Goal: Communication & Community: Share content

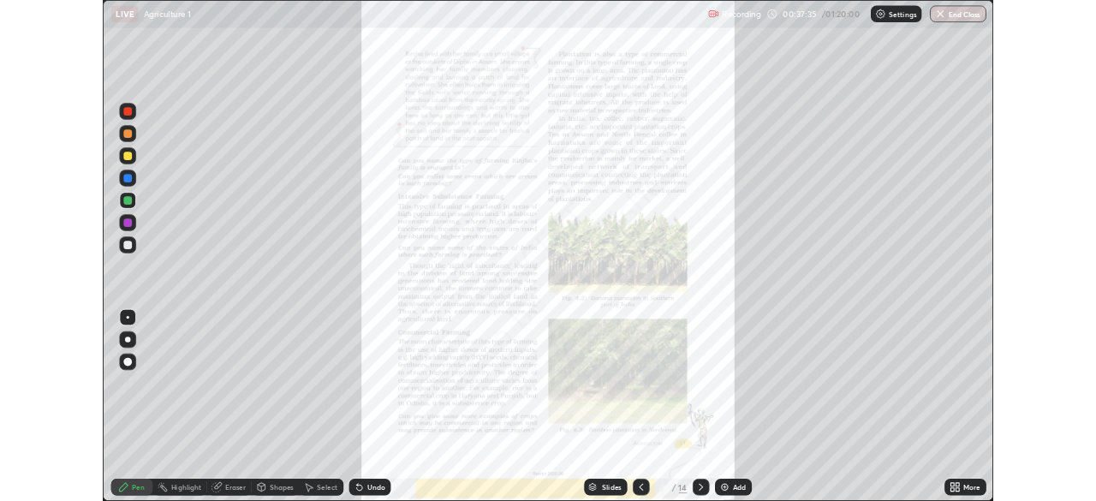
scroll to position [616, 1096]
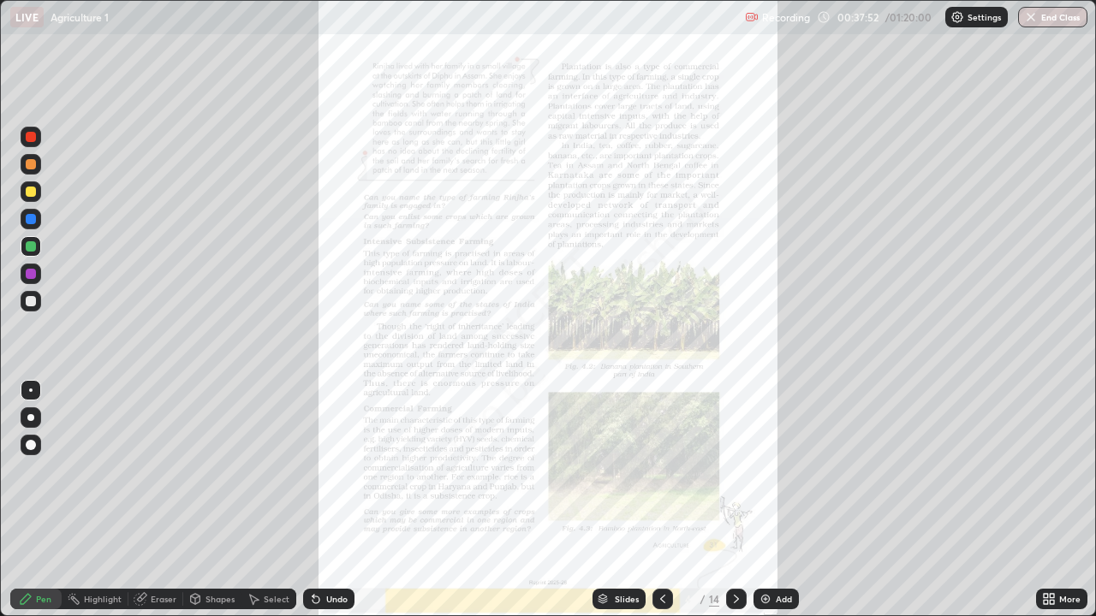
click at [730, 591] on div at bounding box center [736, 599] width 21 height 21
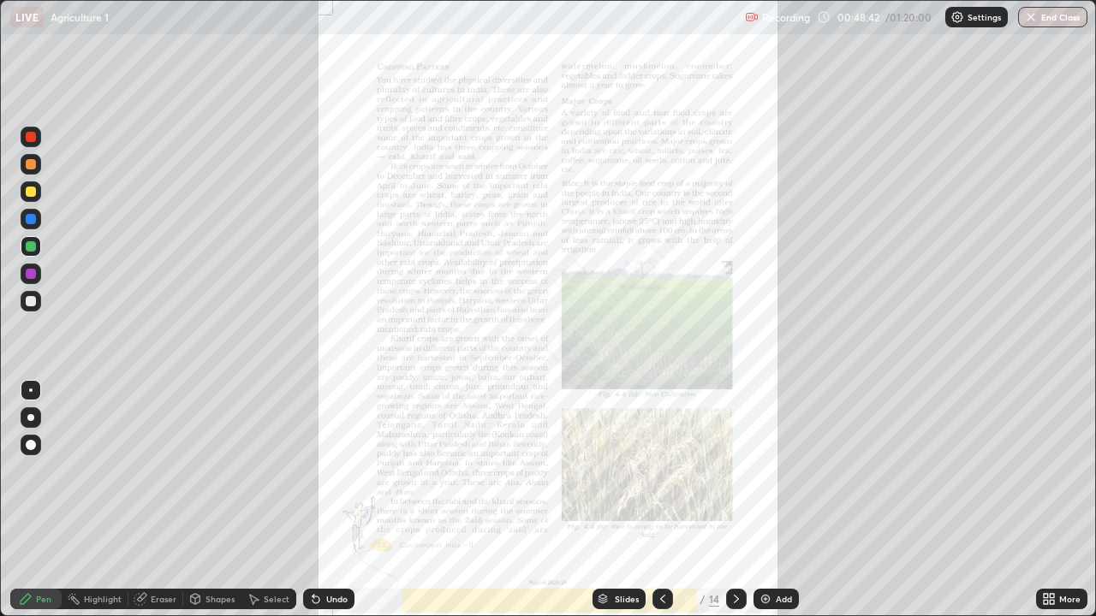
click at [736, 599] on icon at bounding box center [736, 599] width 5 height 9
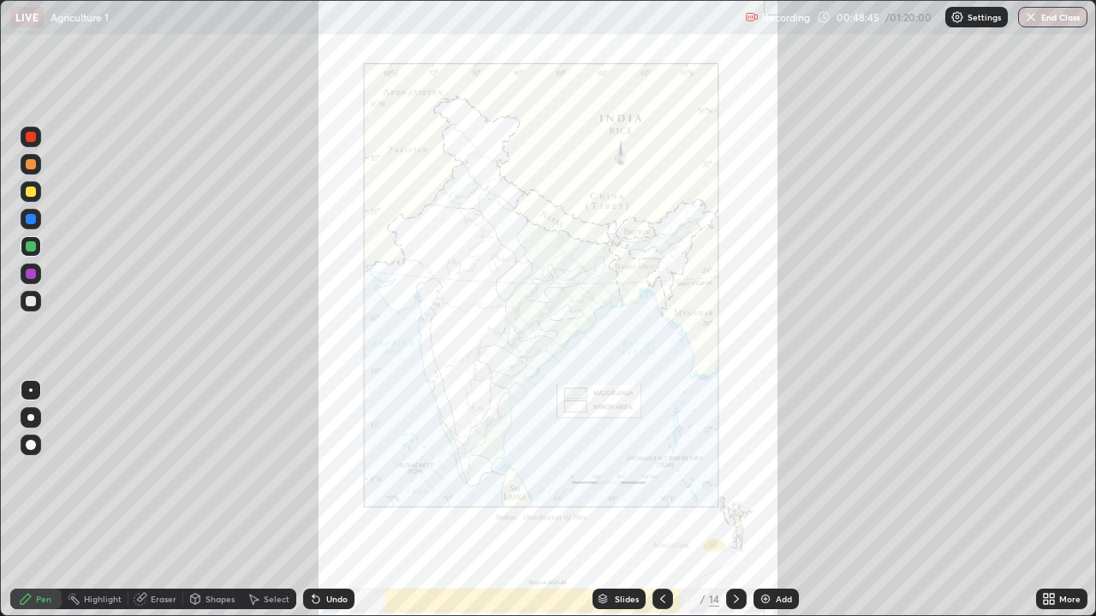
click at [734, 599] on icon at bounding box center [736, 599] width 14 height 14
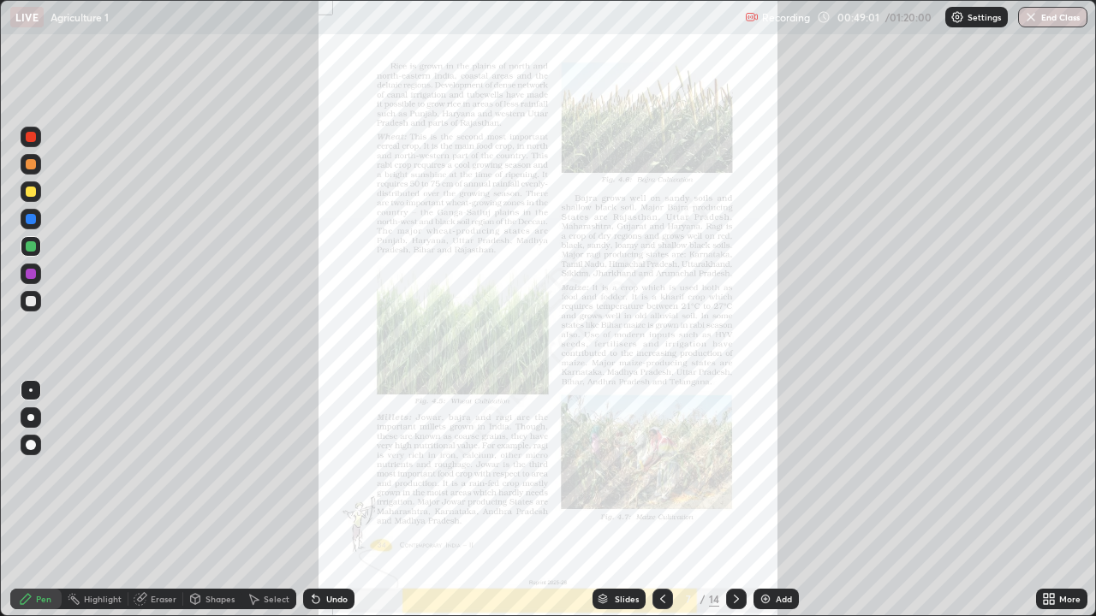
click at [1056, 599] on div "More" at bounding box center [1061, 599] width 51 height 21
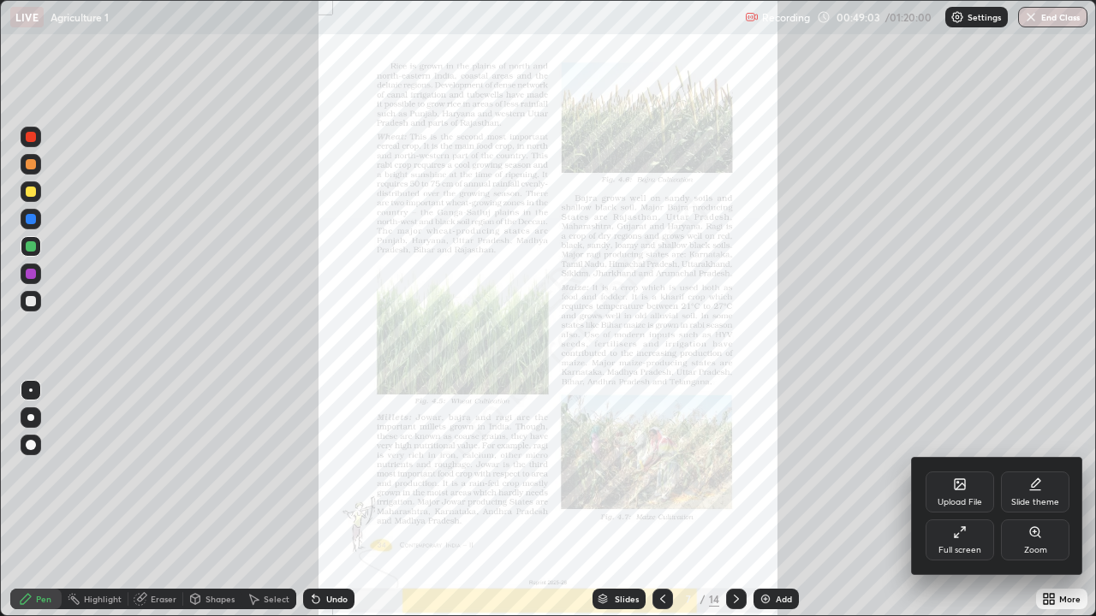
click at [967, 540] on div "Full screen" at bounding box center [959, 540] width 68 height 41
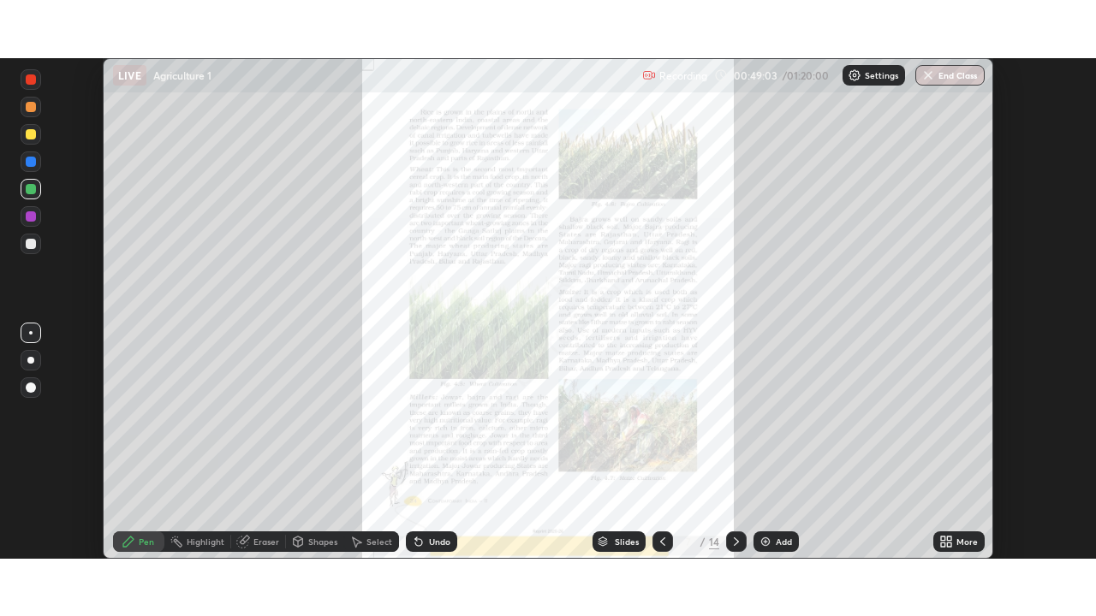
scroll to position [85091, 84496]
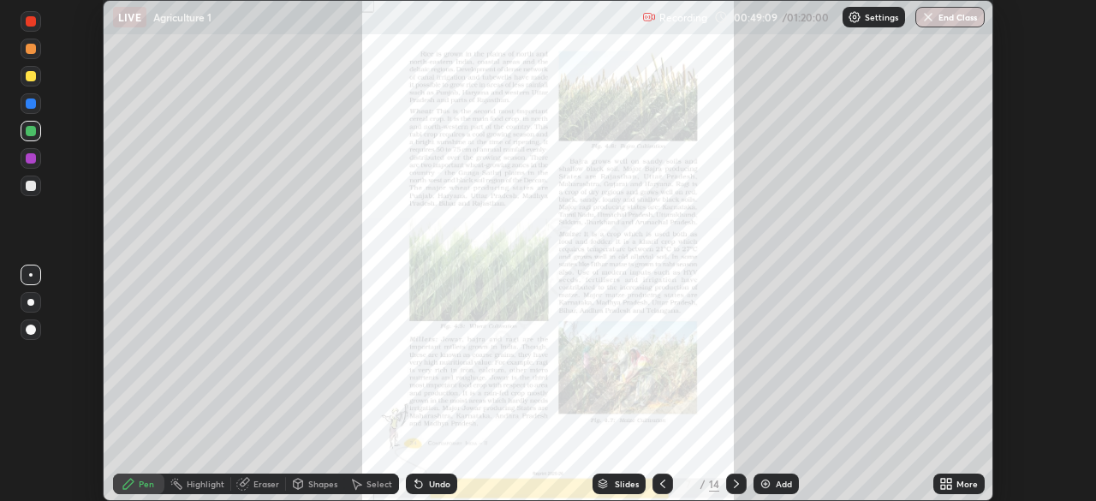
click at [959, 482] on div "More" at bounding box center [966, 483] width 21 height 9
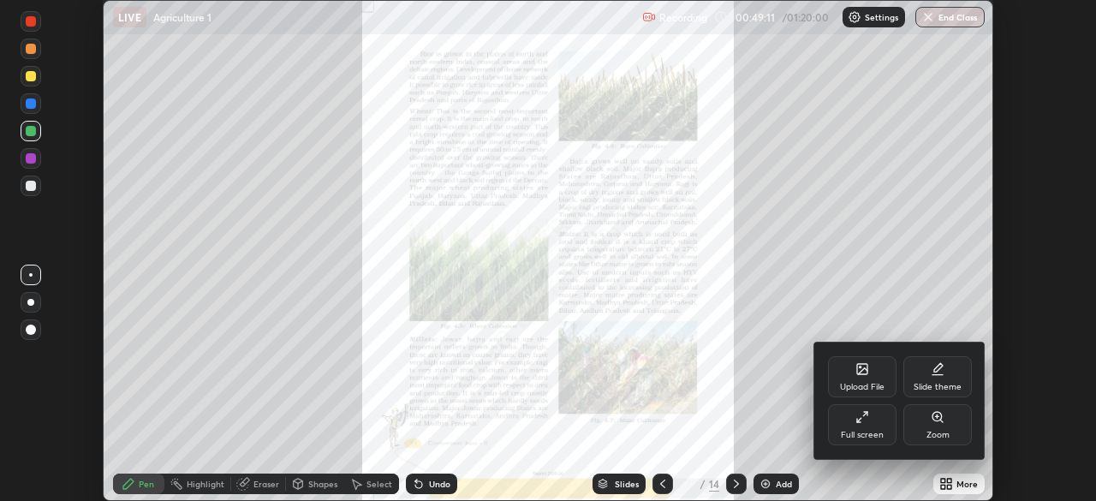
click at [867, 435] on div "Full screen" at bounding box center [862, 435] width 43 height 9
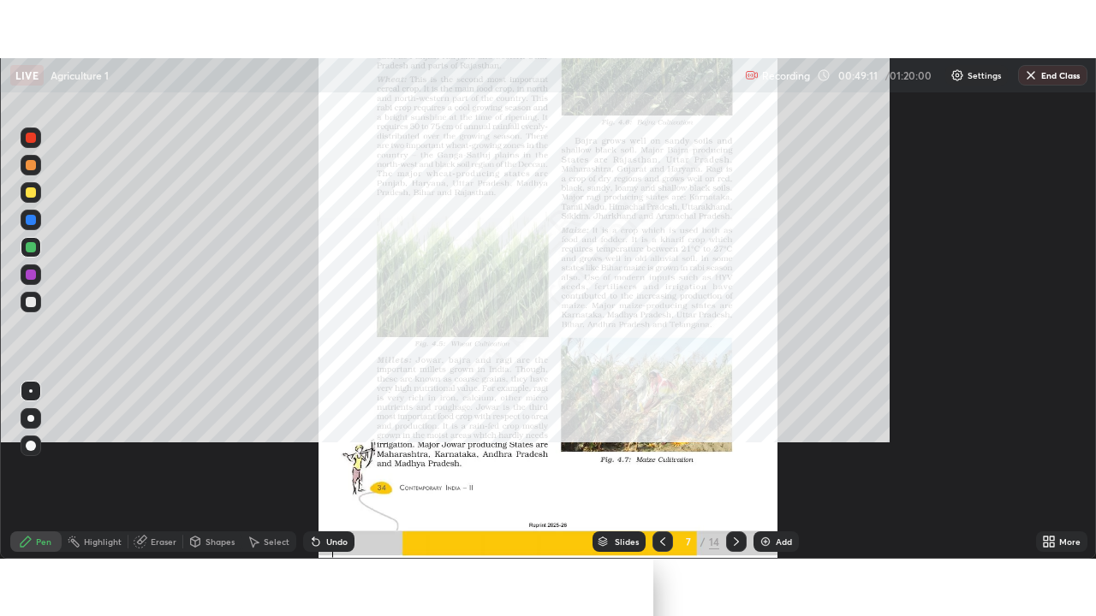
scroll to position [616, 1096]
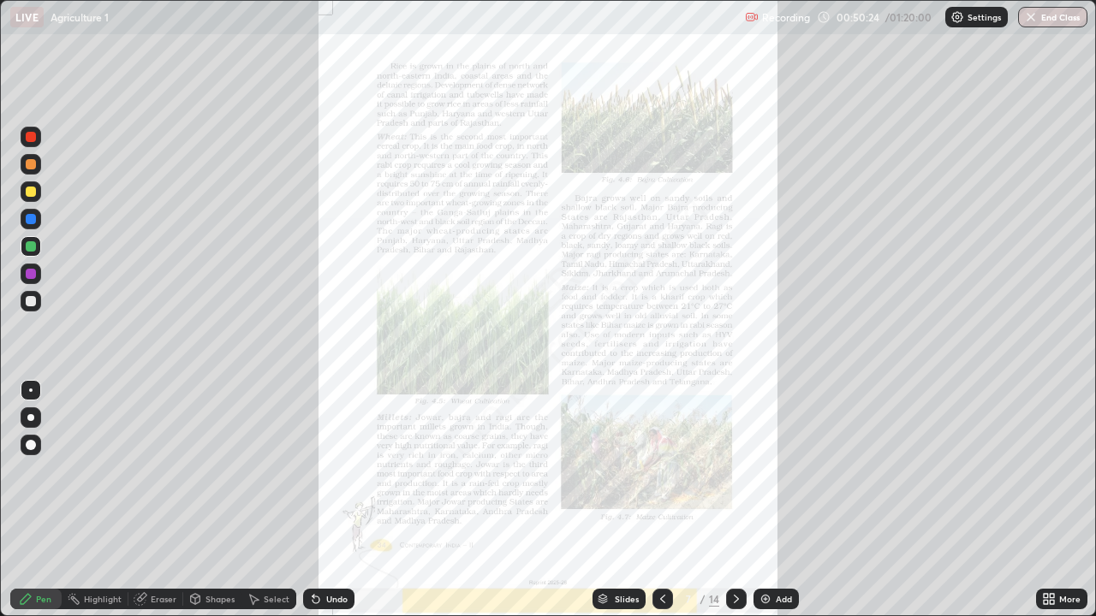
click at [1060, 603] on div "More" at bounding box center [1069, 599] width 21 height 9
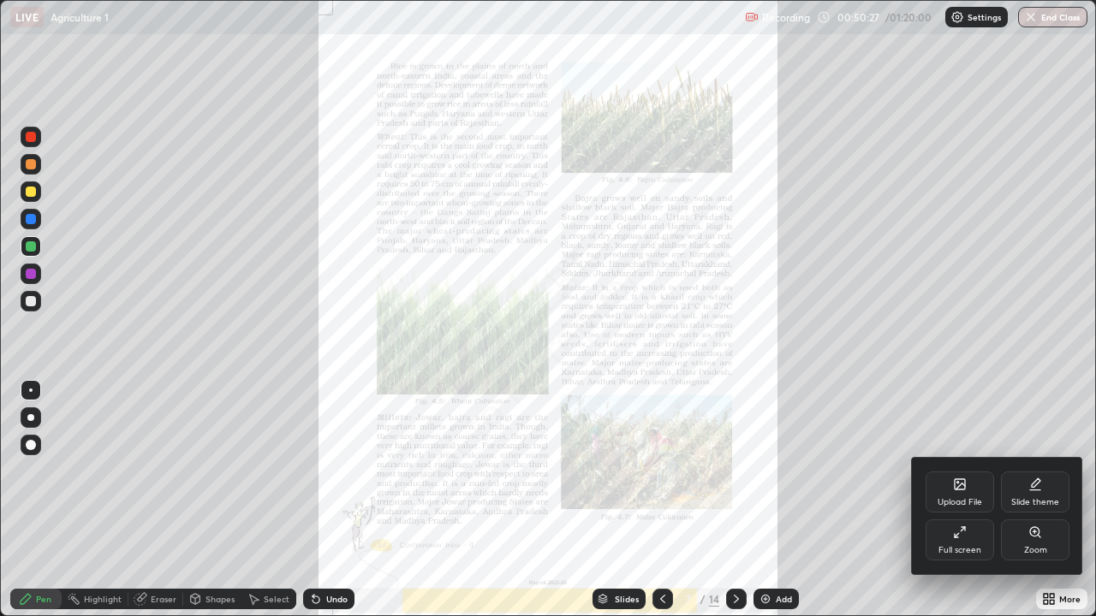
click at [1043, 533] on div "Zoom" at bounding box center [1035, 540] width 68 height 41
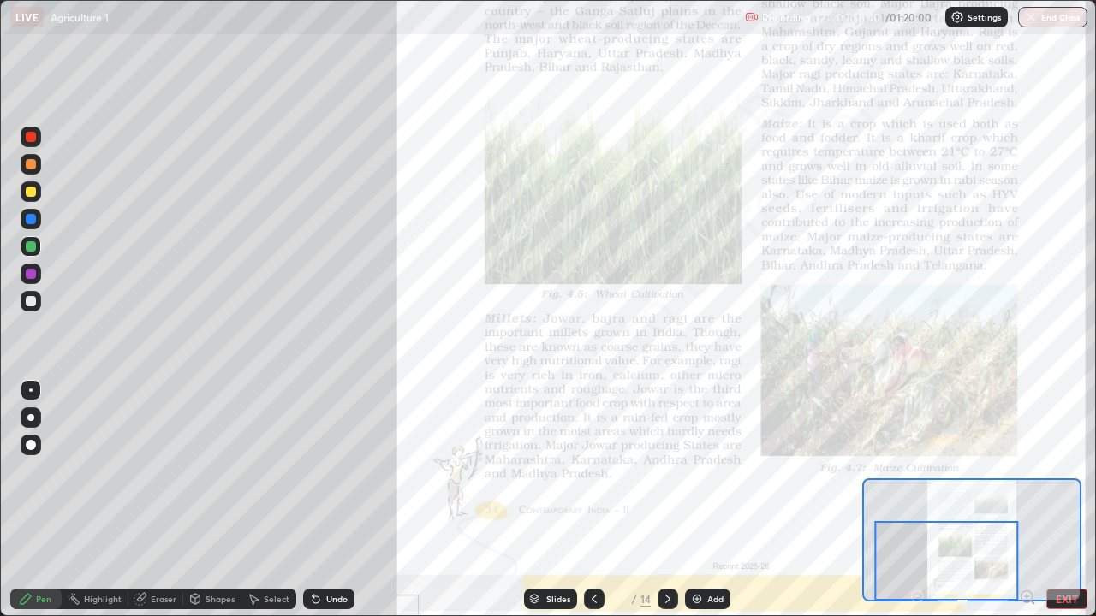
click at [668, 595] on icon at bounding box center [668, 599] width 14 height 14
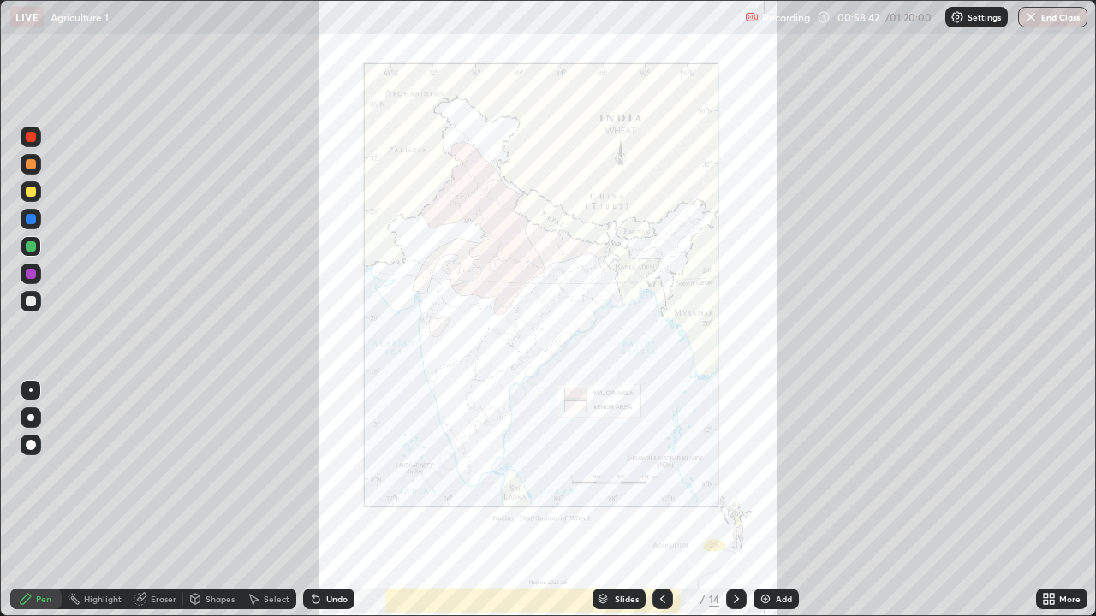
click at [661, 599] on icon at bounding box center [663, 599] width 14 height 14
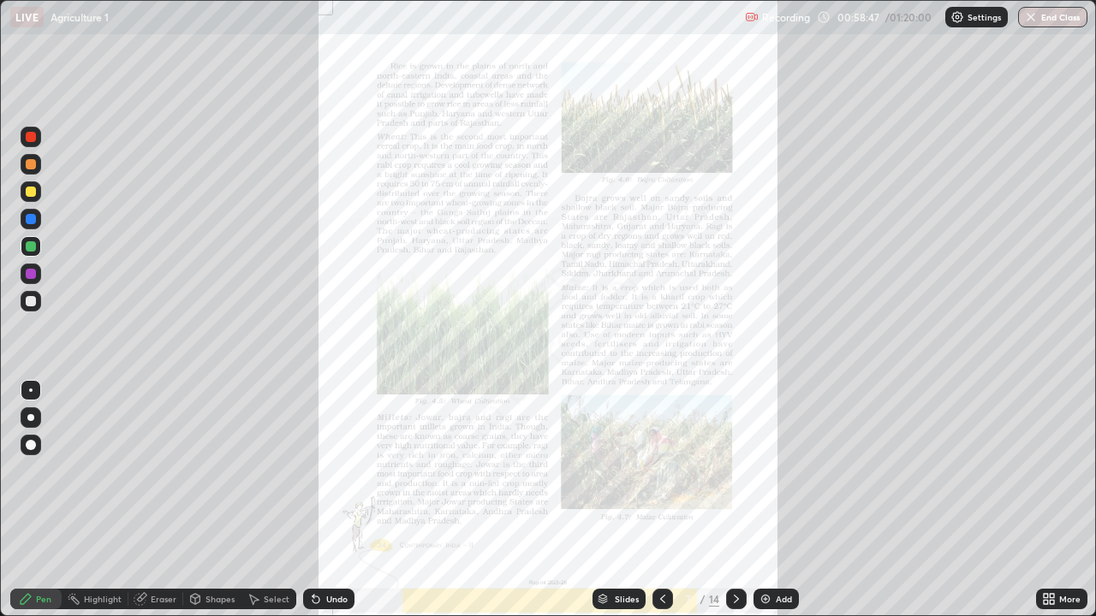
click at [1046, 597] on icon at bounding box center [1045, 596] width 4 height 4
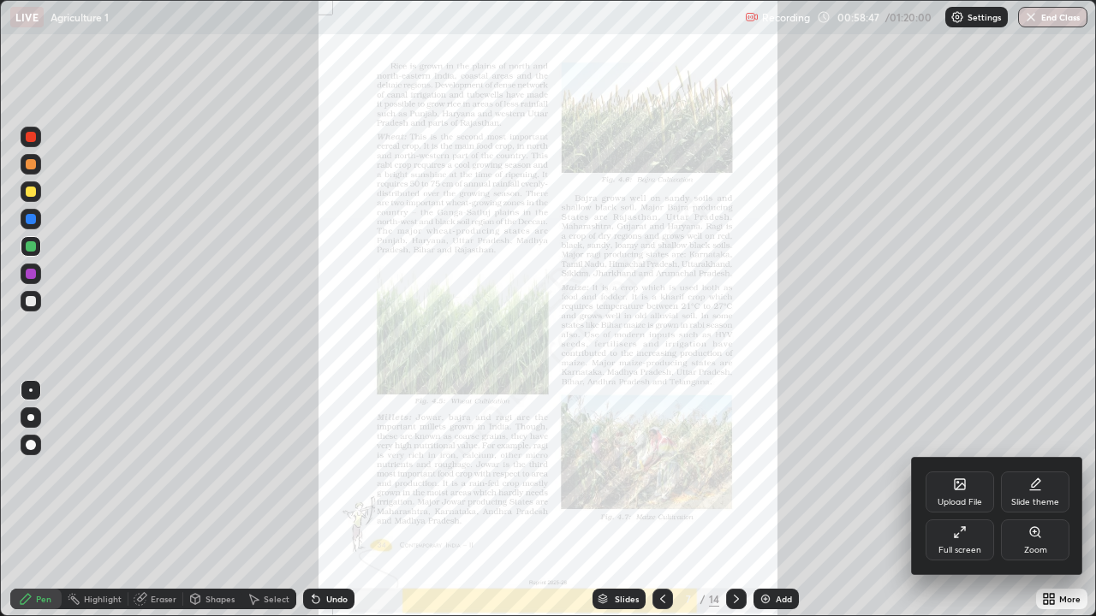
click at [1034, 609] on div at bounding box center [548, 308] width 1096 height 616
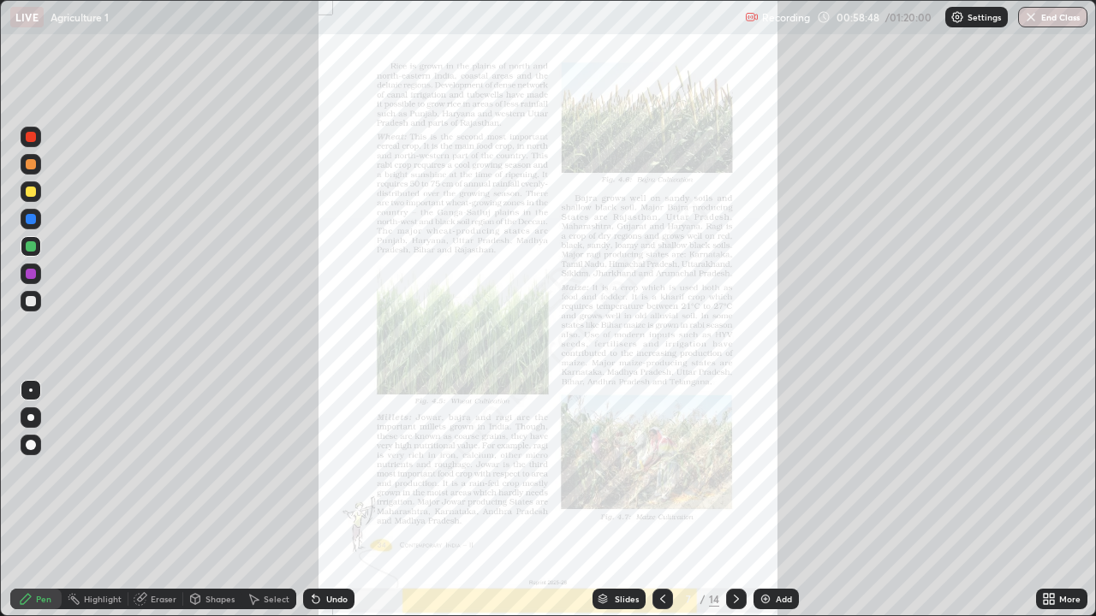
click at [1051, 596] on icon at bounding box center [1051, 596] width 4 height 4
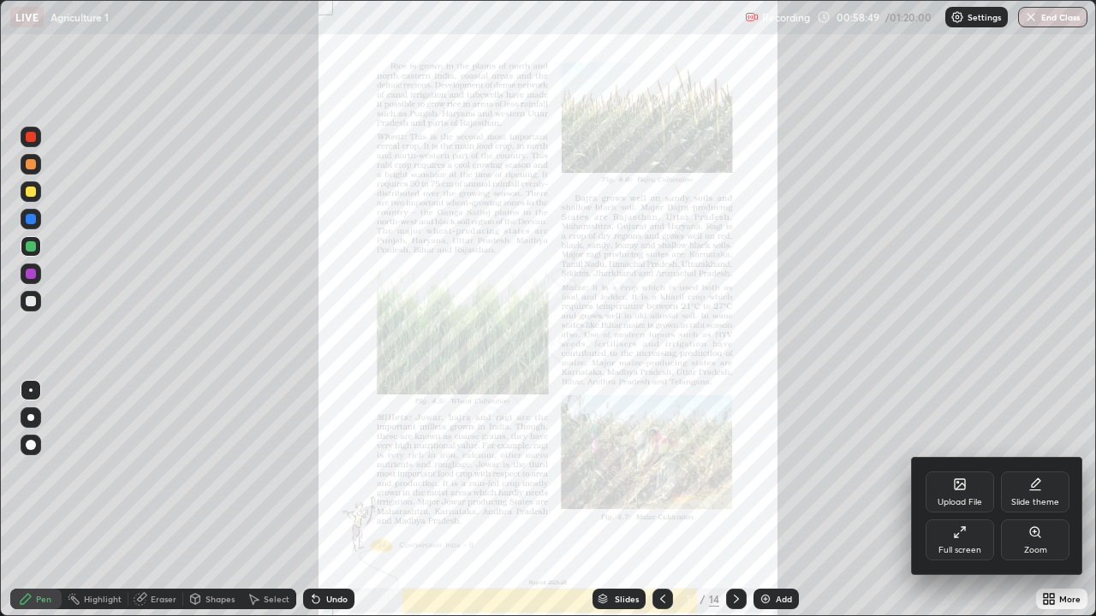
click at [1050, 544] on div "Zoom" at bounding box center [1035, 540] width 68 height 41
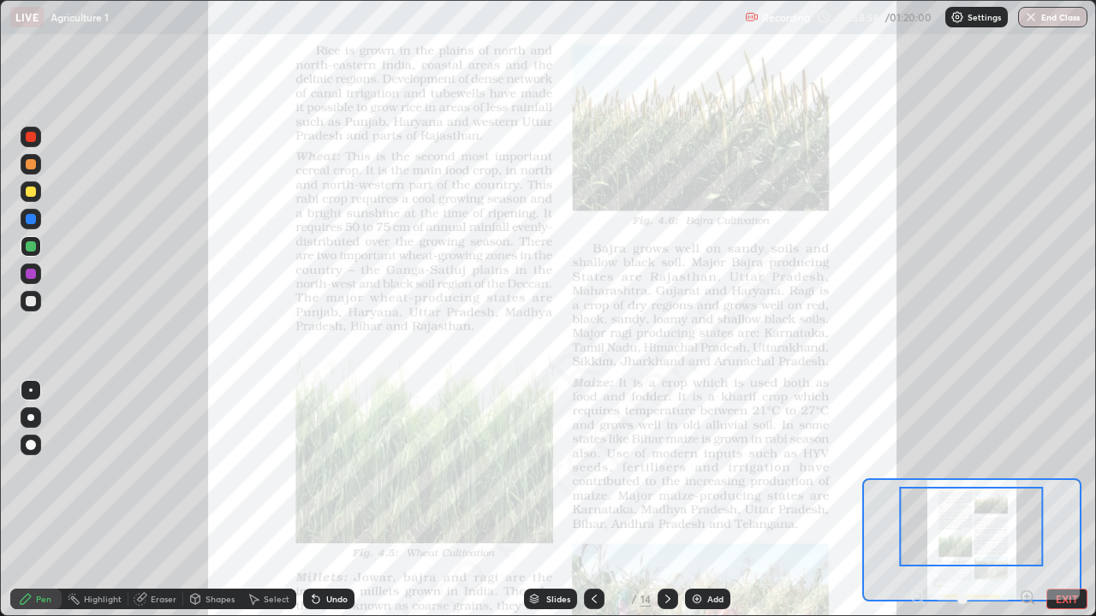
click at [1025, 595] on icon at bounding box center [1027, 597] width 17 height 17
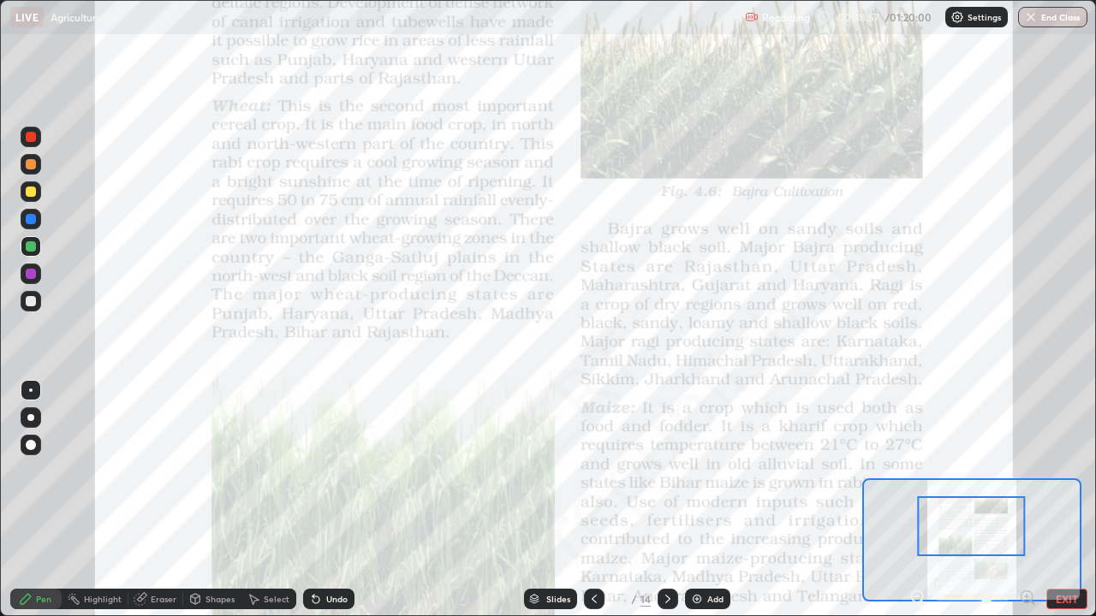
click at [1026, 597] on icon at bounding box center [1027, 597] width 4 height 0
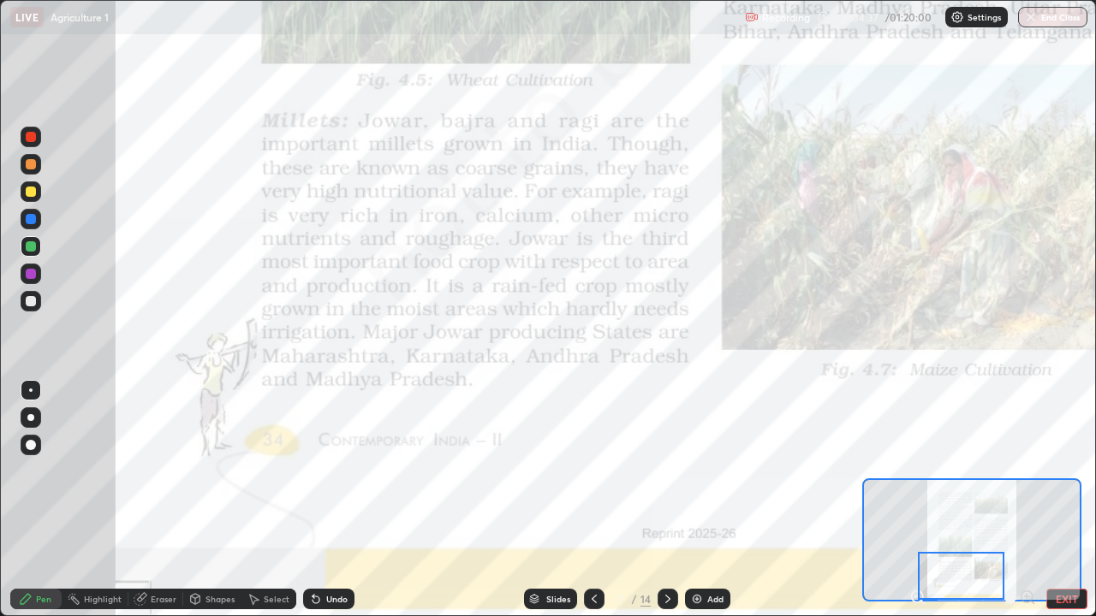
click at [712, 597] on div "Add" at bounding box center [715, 599] width 16 height 9
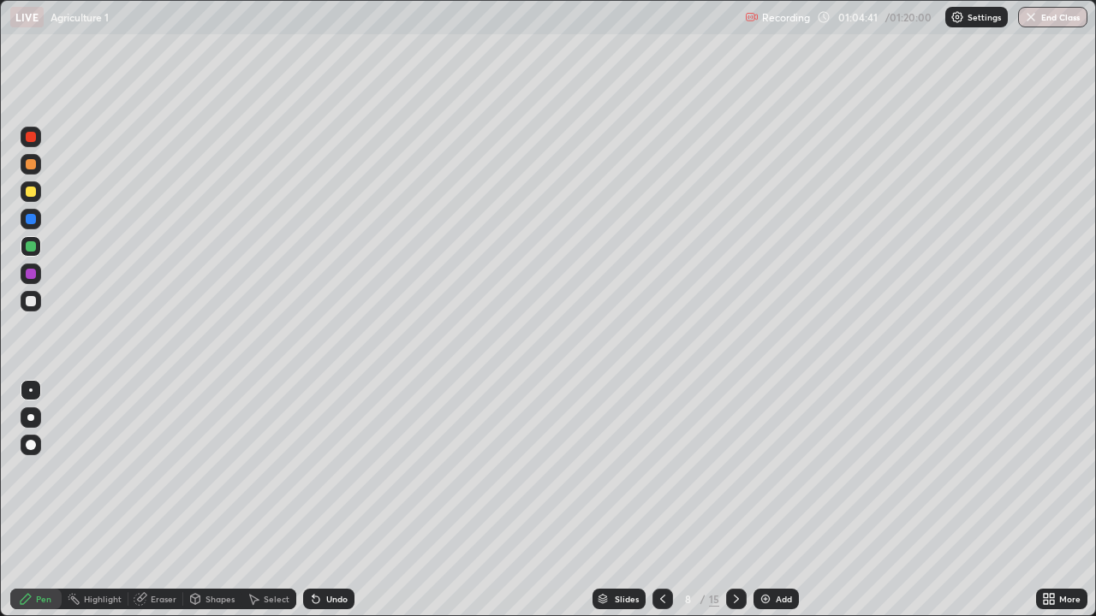
click at [661, 599] on icon at bounding box center [663, 599] width 14 height 14
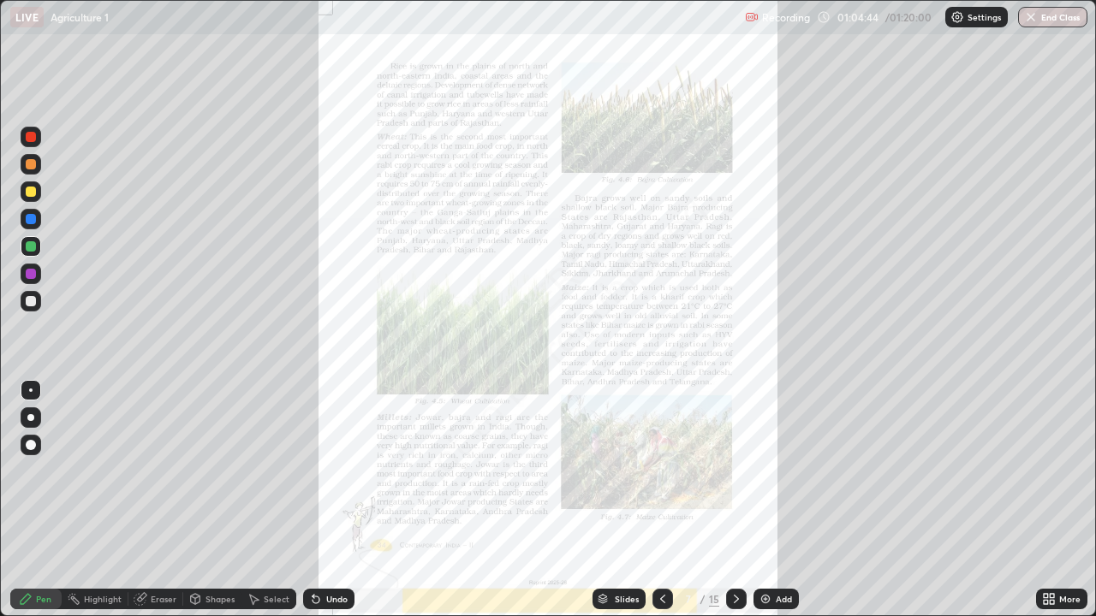
click at [734, 599] on icon at bounding box center [736, 599] width 14 height 14
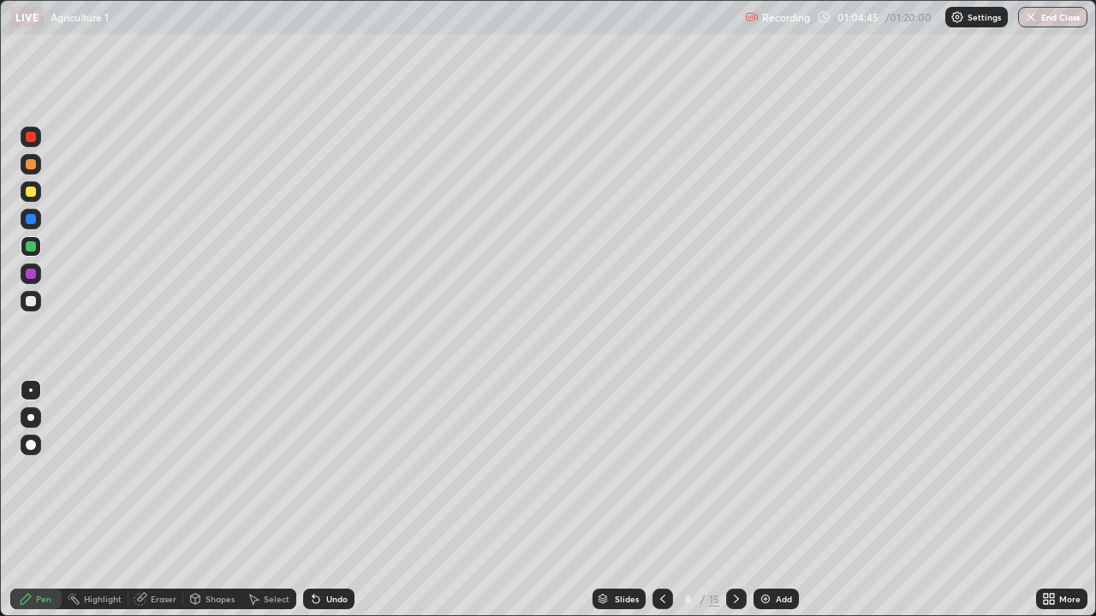
click at [733, 598] on icon at bounding box center [736, 599] width 14 height 14
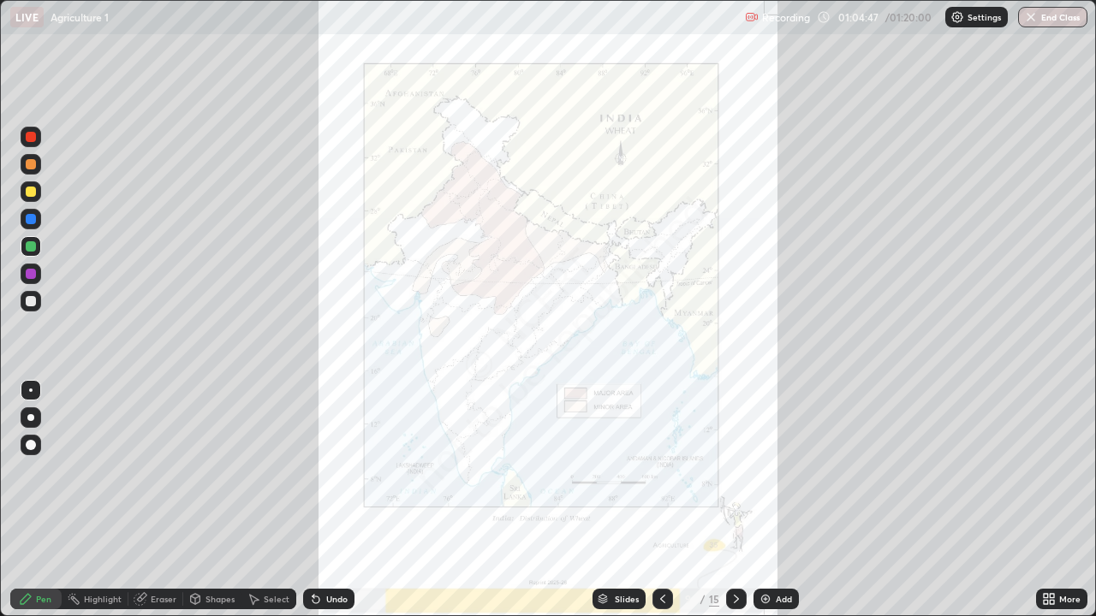
click at [741, 603] on div at bounding box center [736, 599] width 21 height 21
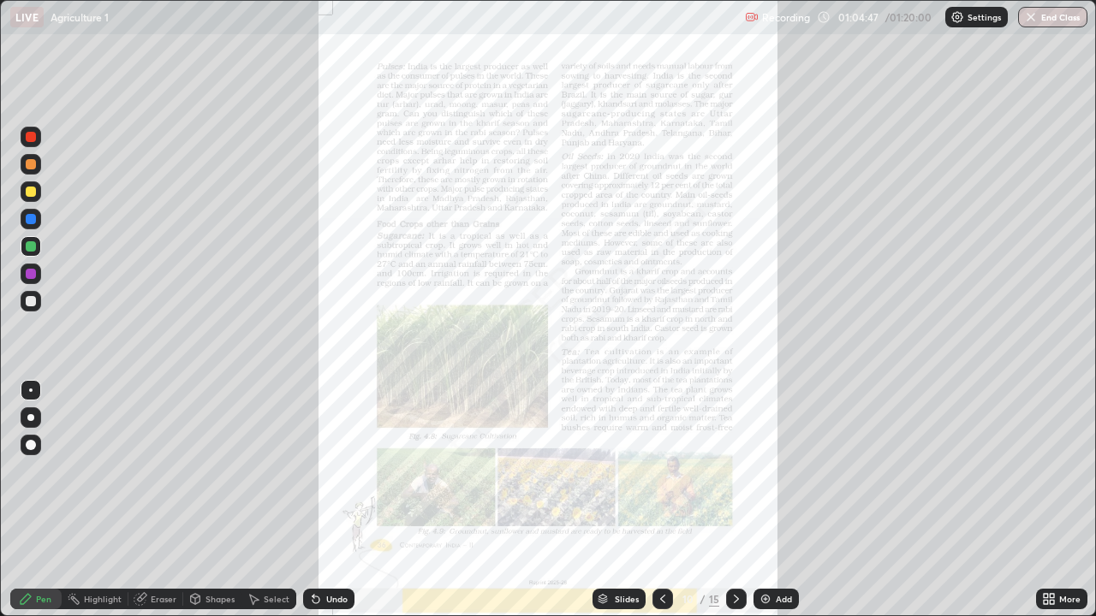
click at [735, 591] on div at bounding box center [736, 599] width 21 height 21
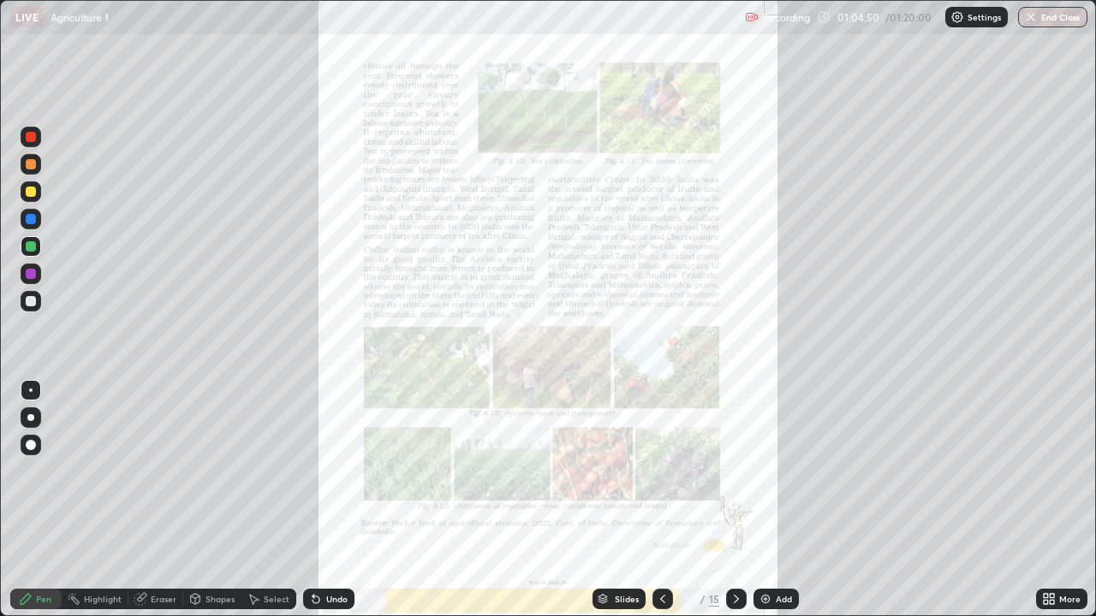
click at [659, 595] on icon at bounding box center [663, 599] width 14 height 14
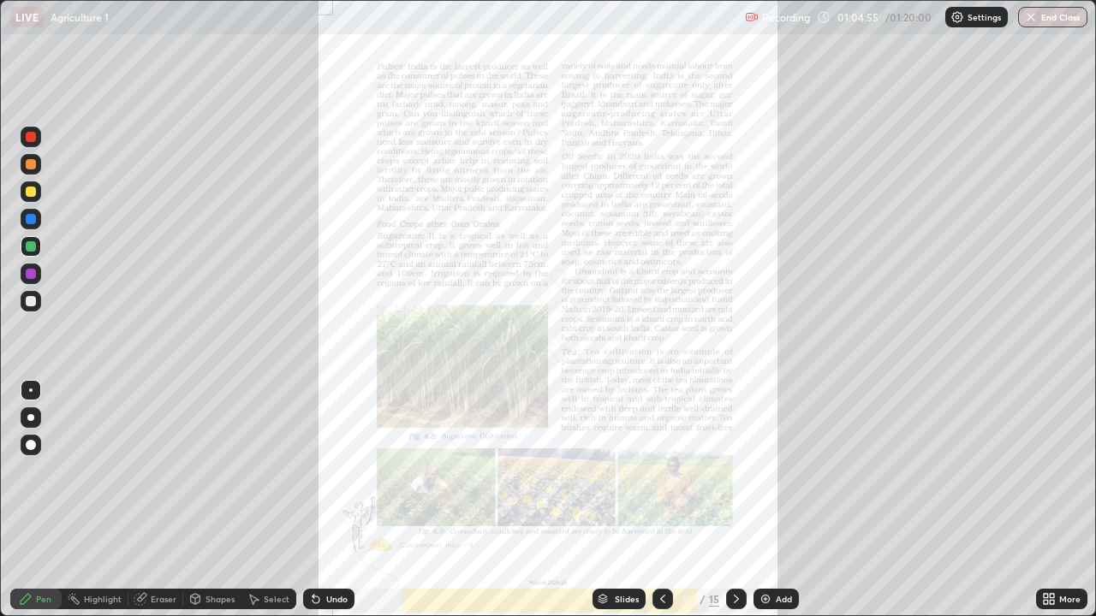
click at [662, 595] on icon at bounding box center [662, 599] width 5 height 9
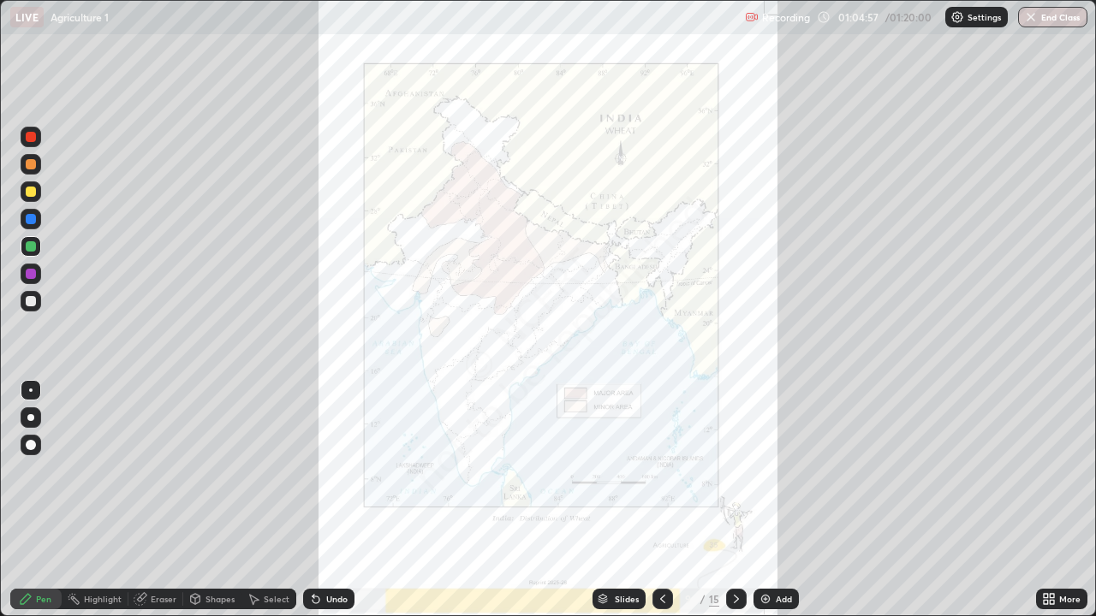
click at [736, 597] on icon at bounding box center [736, 599] width 14 height 14
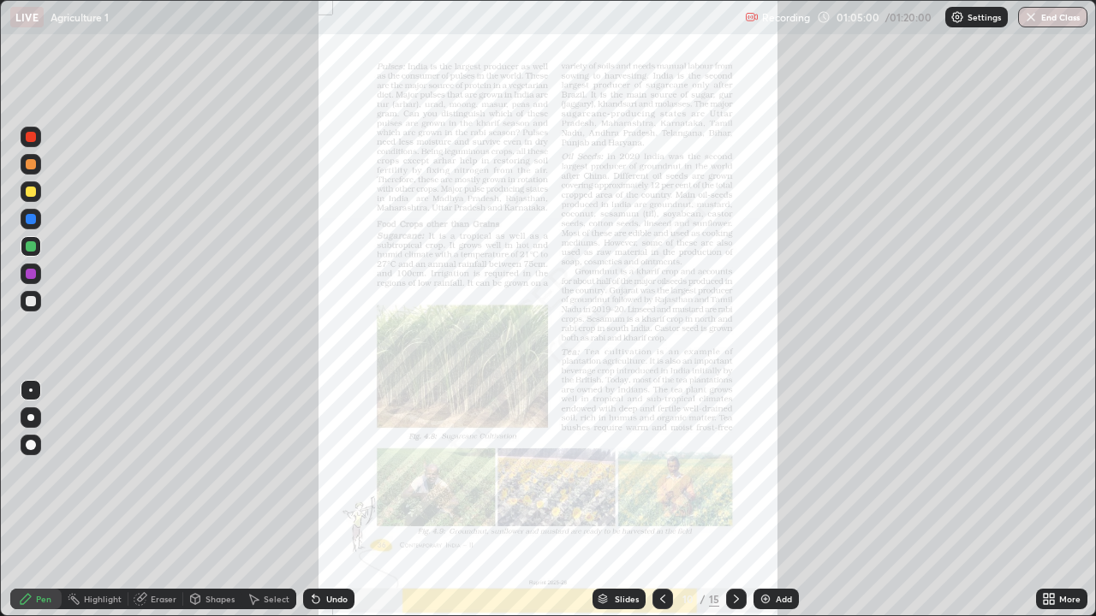
click at [1051, 596] on icon at bounding box center [1051, 596] width 4 height 4
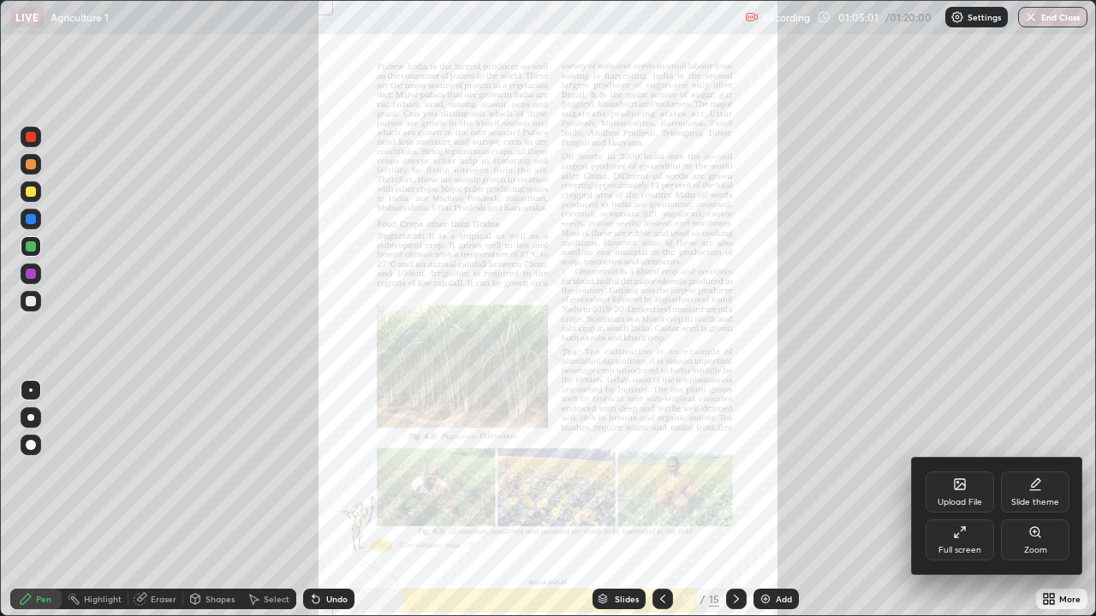
click at [1043, 537] on div "Zoom" at bounding box center [1035, 540] width 68 height 41
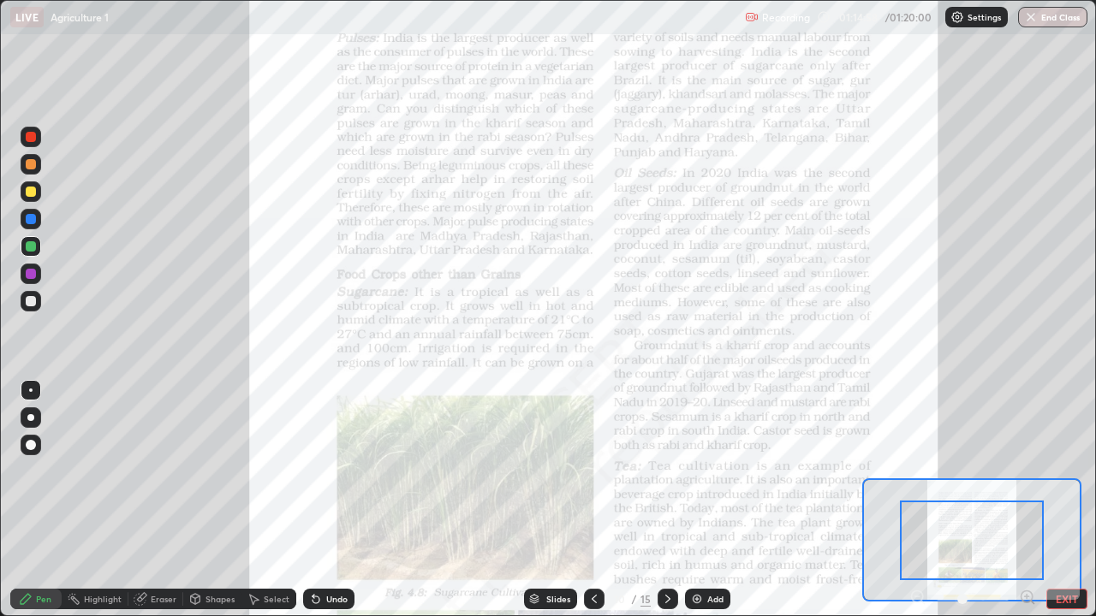
click at [1054, 15] on button "End Class" at bounding box center [1052, 17] width 69 height 21
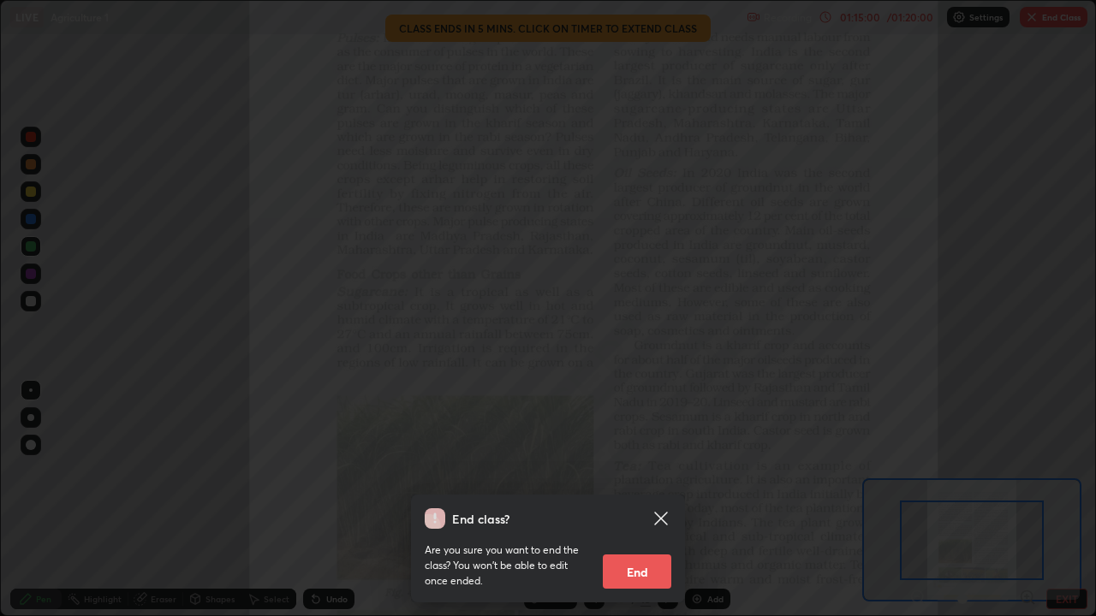
click at [633, 580] on button "End" at bounding box center [637, 572] width 68 height 34
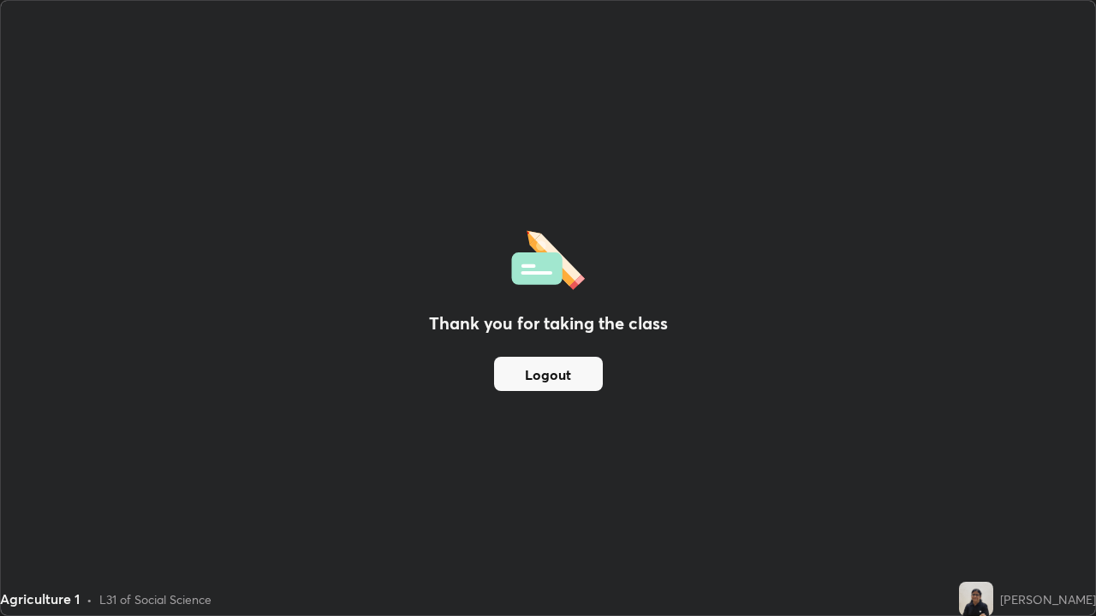
click at [520, 376] on button "Logout" at bounding box center [548, 374] width 109 height 34
